Goal: Information Seeking & Learning: Check status

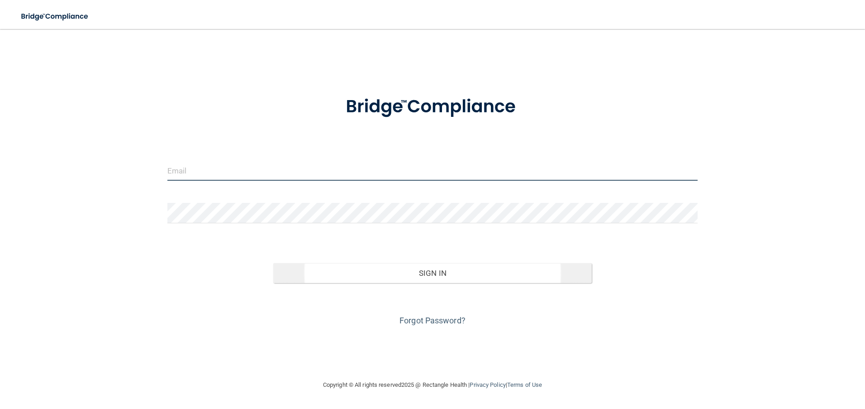
type input "[PERSON_NAME][EMAIL_ADDRESS][PERSON_NAME][DOMAIN_NAME]"
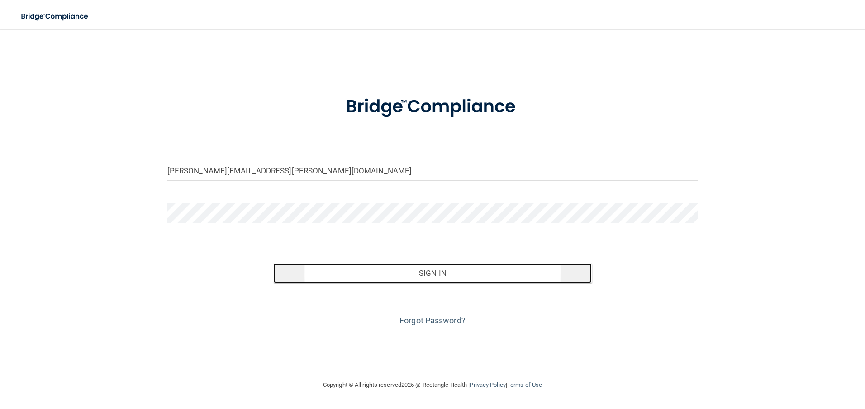
click at [437, 268] on button "Sign In" at bounding box center [432, 273] width 319 height 20
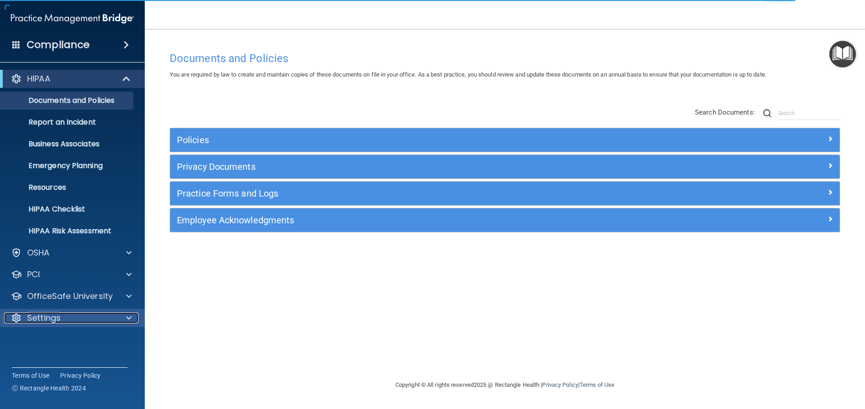
click at [127, 321] on span at bounding box center [128, 317] width 5 height 11
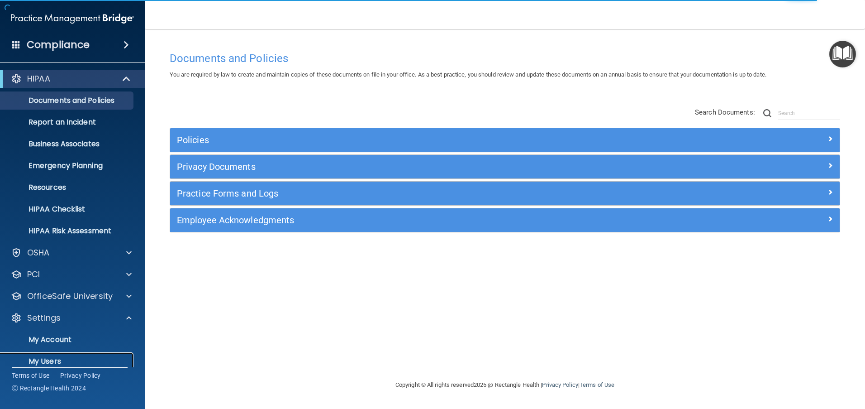
click at [63, 359] on p "My Users" at bounding box center [68, 361] width 124 height 9
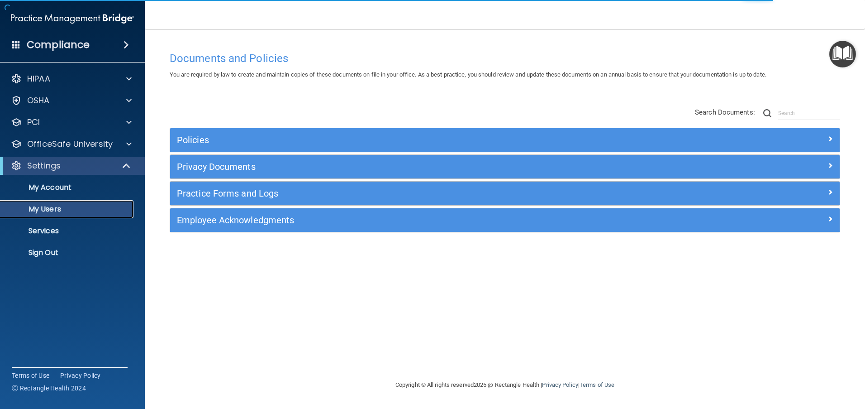
select select "20"
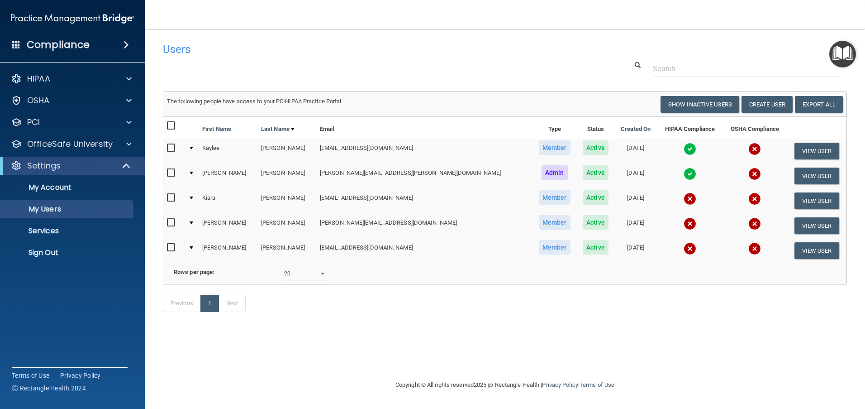
click at [684, 200] on img at bounding box center [690, 198] width 13 height 13
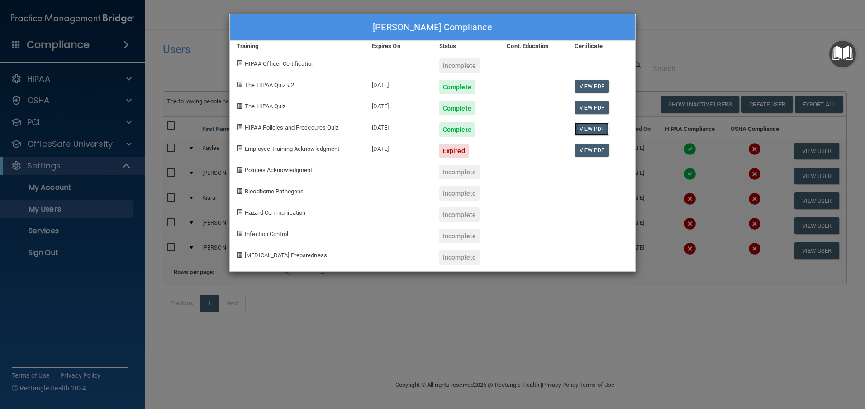
click at [582, 127] on link "View PDF" at bounding box center [592, 128] width 35 height 13
click at [442, 332] on div "[PERSON_NAME] Compliance Training Expires On Status Cont. Education Certificate…" at bounding box center [432, 204] width 865 height 409
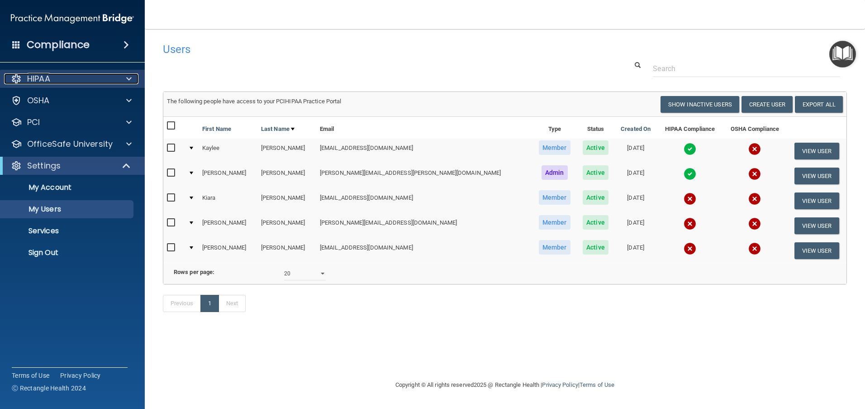
click at [45, 83] on p "HIPAA" at bounding box center [38, 78] width 23 height 11
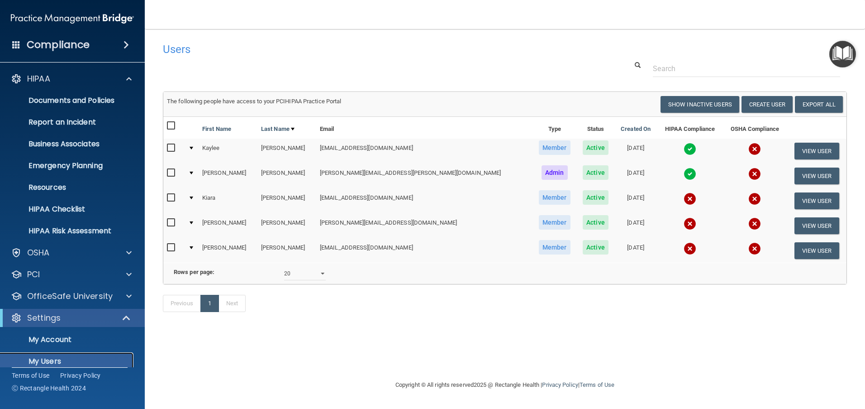
click at [64, 358] on p "My Users" at bounding box center [68, 361] width 124 height 9
click at [47, 363] on p "My Users" at bounding box center [68, 361] width 124 height 9
click at [684, 201] on img at bounding box center [690, 198] width 13 height 13
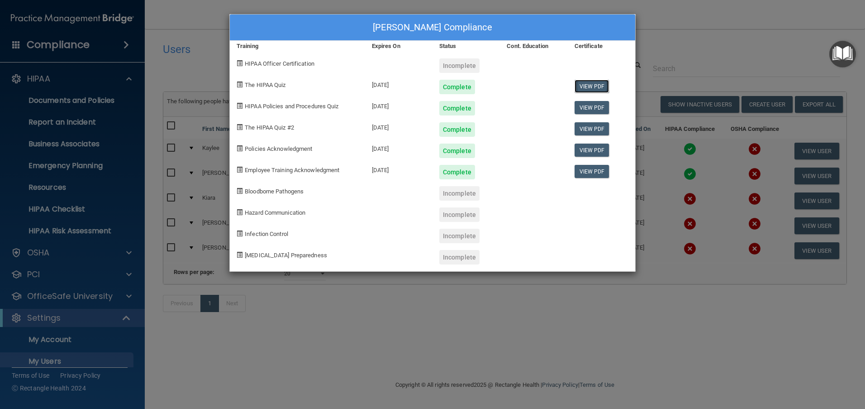
click at [593, 90] on link "View PDF" at bounding box center [592, 86] width 35 height 13
click at [595, 130] on link "View PDF" at bounding box center [592, 128] width 35 height 13
click at [590, 150] on link "View PDF" at bounding box center [592, 149] width 35 height 13
click at [593, 169] on link "View PDF" at bounding box center [592, 171] width 35 height 13
click at [535, 320] on div "[PERSON_NAME] Compliance Training Expires On Status Cont. Education Certificate…" at bounding box center [432, 204] width 865 height 409
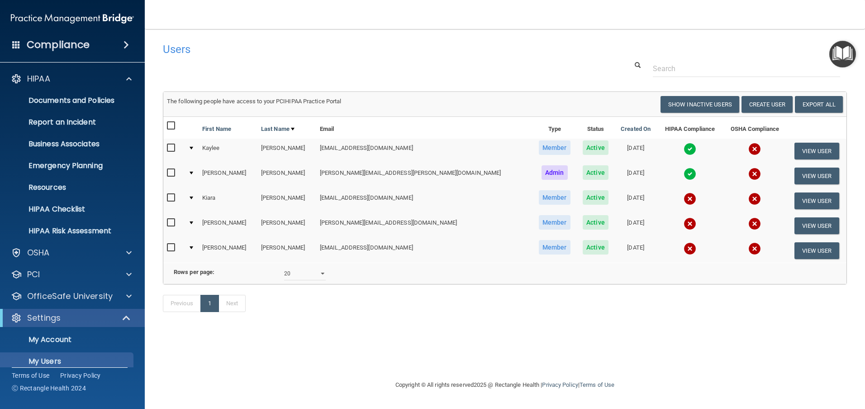
click at [684, 199] on img at bounding box center [690, 198] width 13 height 13
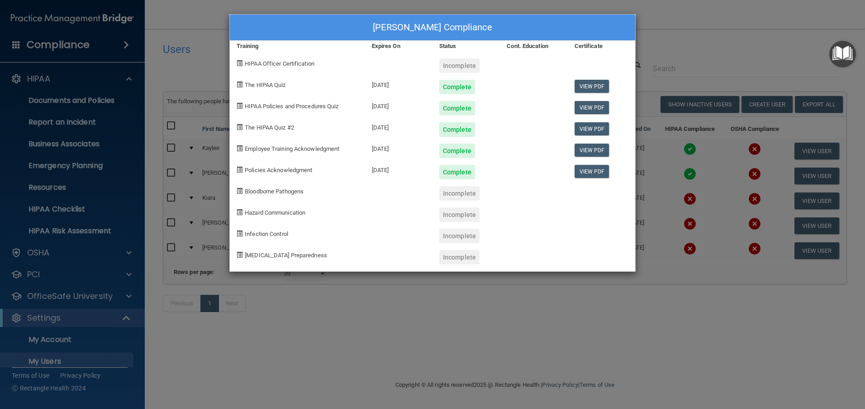
click at [493, 327] on div "[PERSON_NAME] Compliance Training Expires On Status Cont. Education Certificate…" at bounding box center [432, 204] width 865 height 409
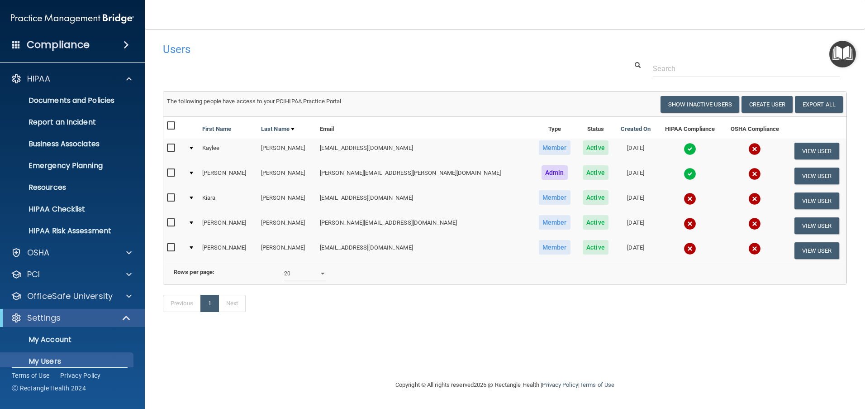
click at [684, 146] on img at bounding box center [690, 149] width 13 height 13
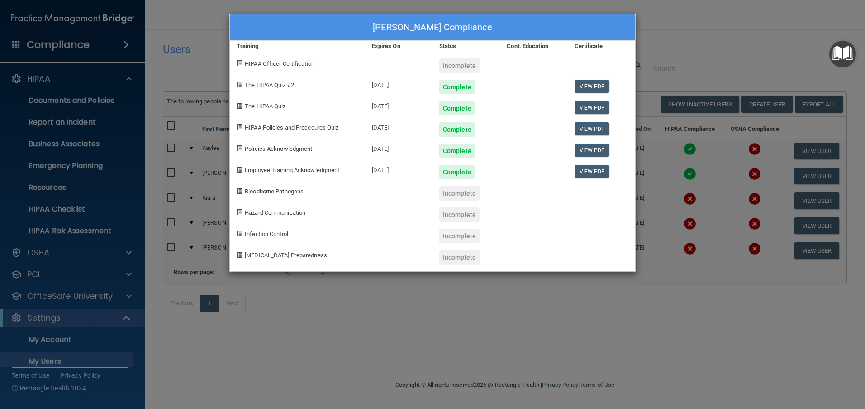
click at [458, 312] on div "[PERSON_NAME] Compliance Training Expires On Status Cont. Education Certificate…" at bounding box center [432, 204] width 865 height 409
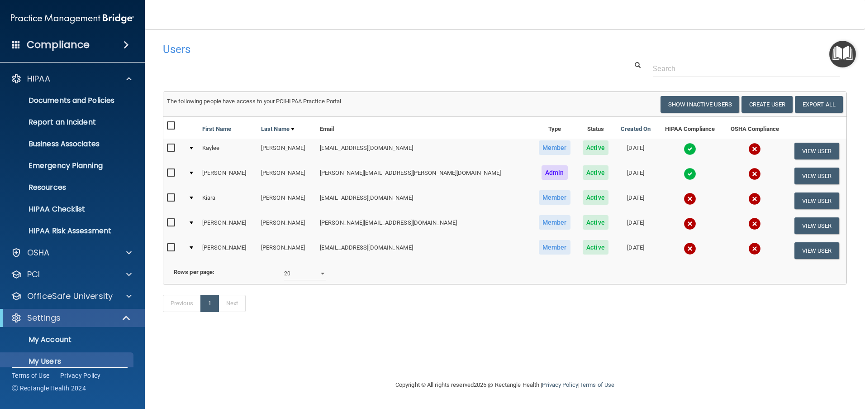
click at [684, 199] on img at bounding box center [690, 198] width 13 height 13
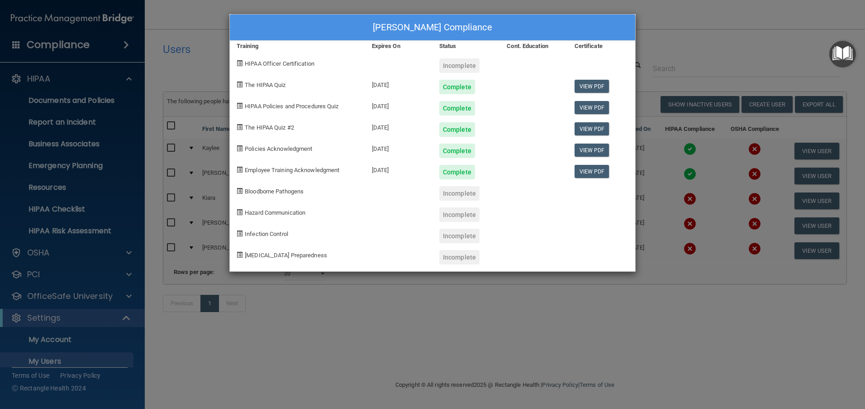
click at [515, 325] on div "[PERSON_NAME] Compliance Training Expires On Status Cont. Education Certificate…" at bounding box center [432, 204] width 865 height 409
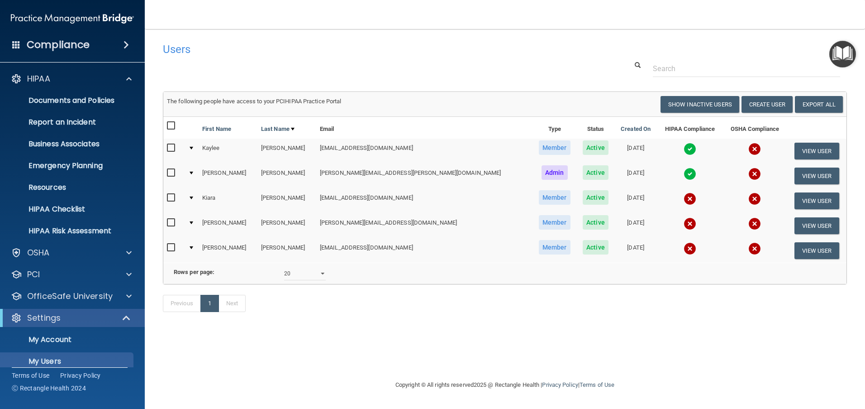
click at [684, 151] on img at bounding box center [690, 149] width 13 height 13
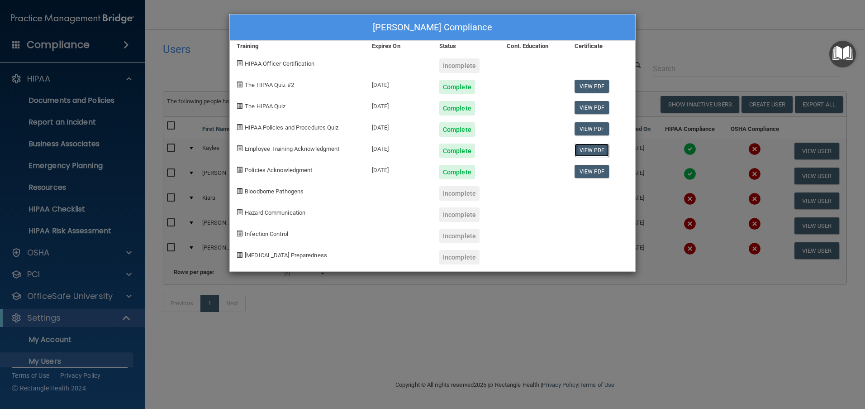
click at [591, 149] on link "View PDF" at bounding box center [592, 149] width 35 height 13
click at [595, 170] on link "View PDF" at bounding box center [592, 171] width 35 height 13
click at [559, 315] on div "[PERSON_NAME] Compliance Training Expires On Status Cont. Education Certificate…" at bounding box center [432, 204] width 865 height 409
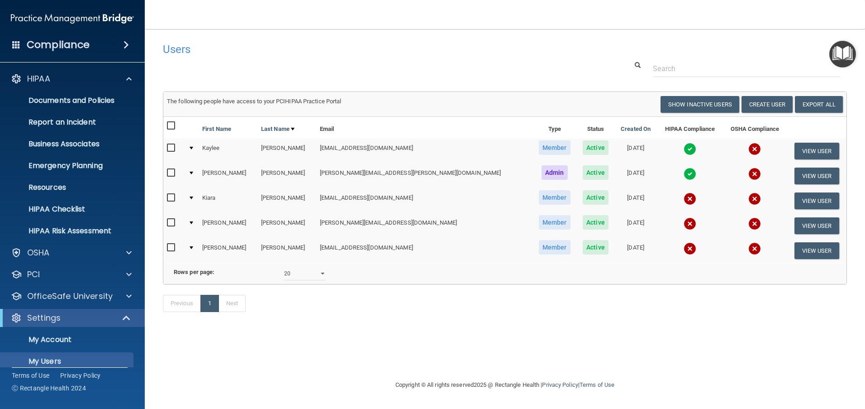
click at [684, 176] on img at bounding box center [690, 173] width 13 height 13
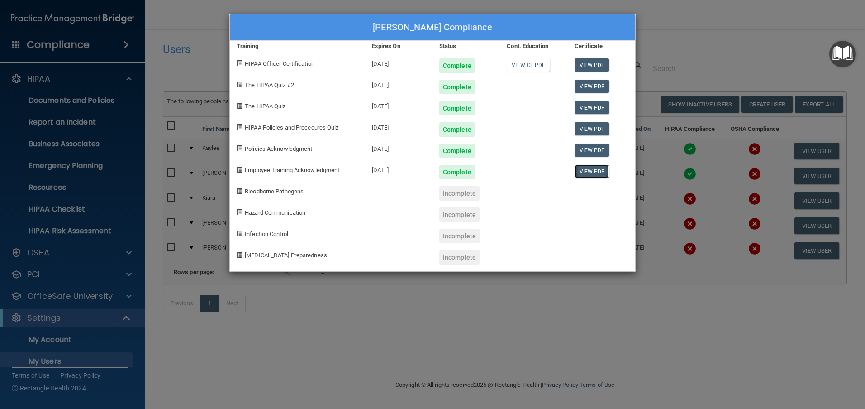
click at [586, 173] on link "View PDF" at bounding box center [592, 171] width 35 height 13
click at [398, 338] on div "[PERSON_NAME] Compliance Training Expires On Status Cont. Education Certificate…" at bounding box center [432, 204] width 865 height 409
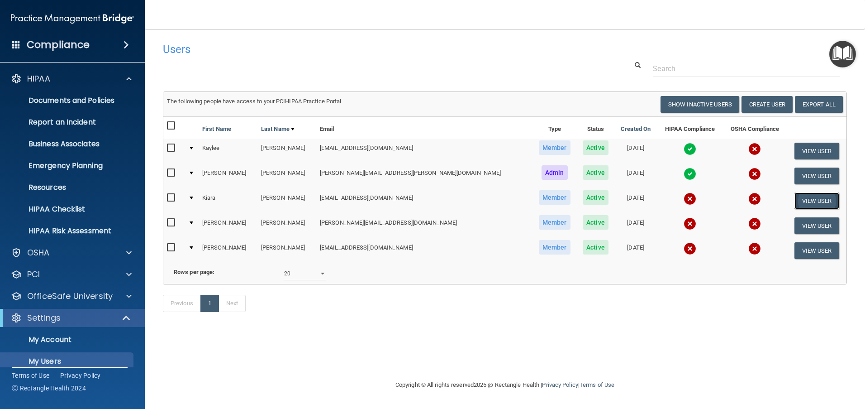
click at [795, 198] on button "View User" at bounding box center [817, 200] width 45 height 17
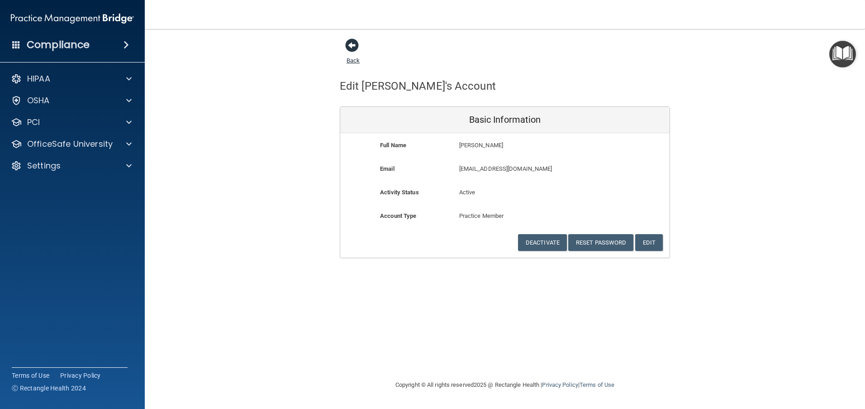
click at [355, 42] on span at bounding box center [352, 45] width 14 height 14
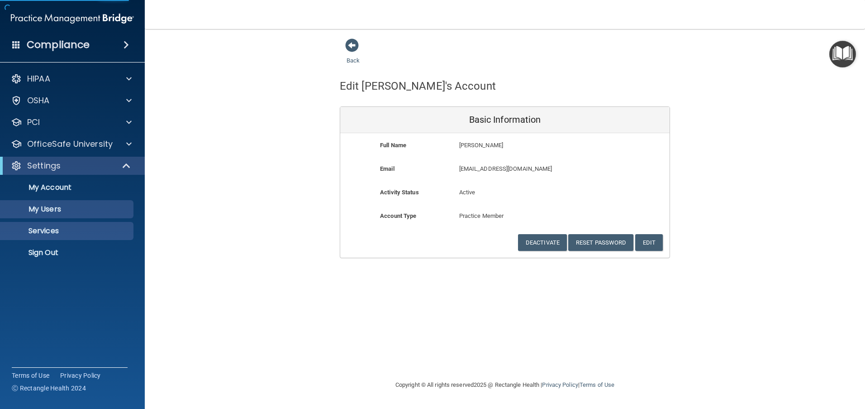
select select "20"
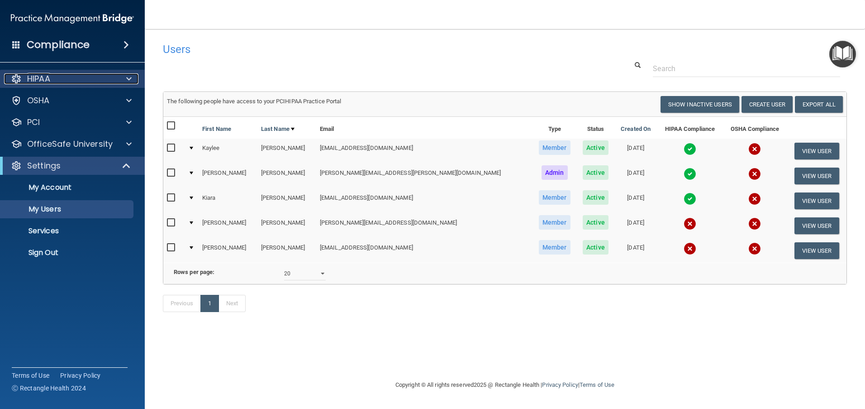
click at [131, 80] on span at bounding box center [128, 78] width 5 height 11
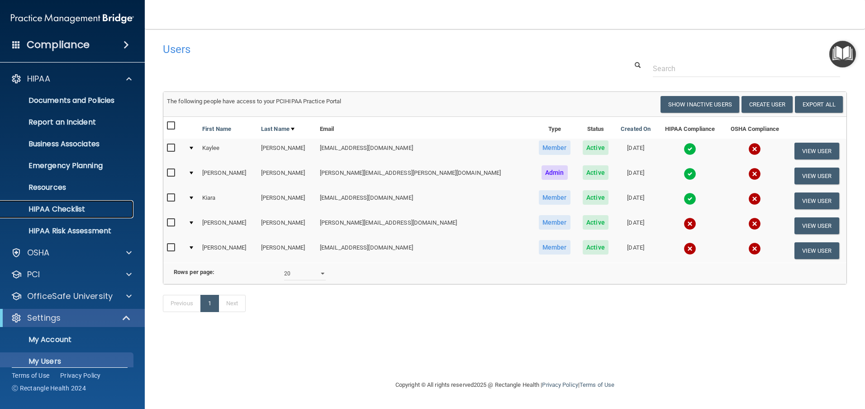
click at [73, 205] on p "HIPAA Checklist" at bounding box center [68, 209] width 124 height 9
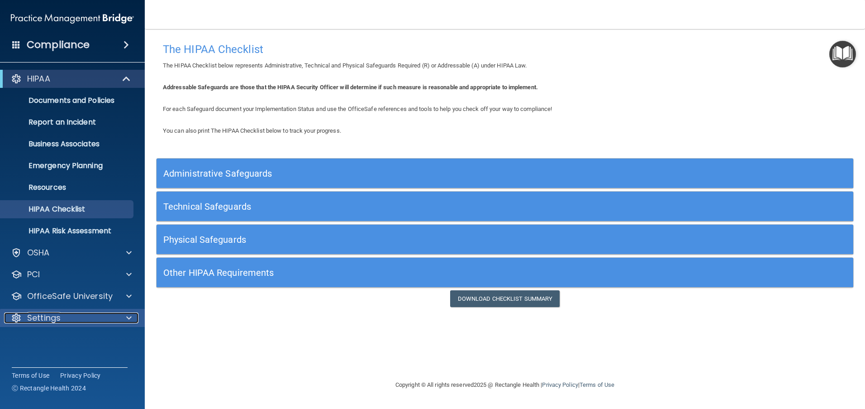
click at [133, 318] on div at bounding box center [127, 317] width 23 height 11
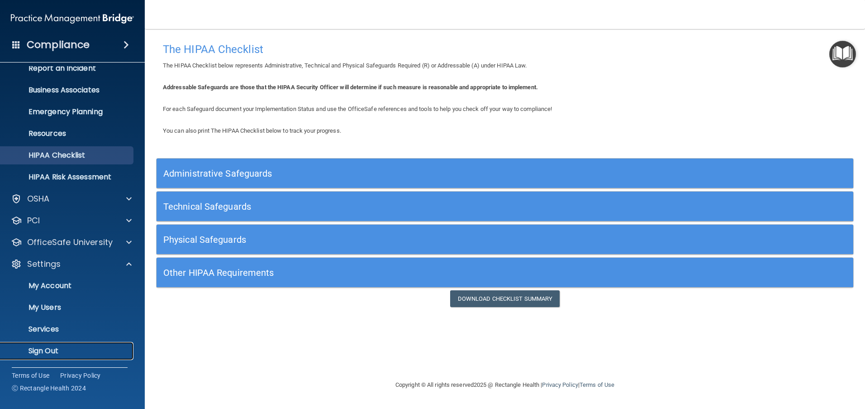
click at [37, 348] on p "Sign Out" at bounding box center [68, 350] width 124 height 9
